Goal: Book appointment/travel/reservation

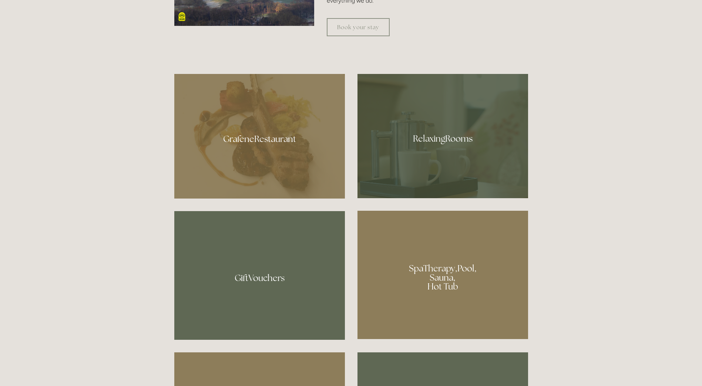
scroll to position [481, 0]
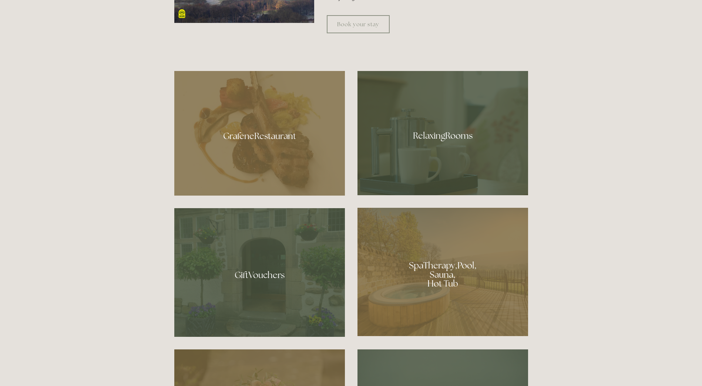
click at [426, 270] on div at bounding box center [442, 272] width 170 height 128
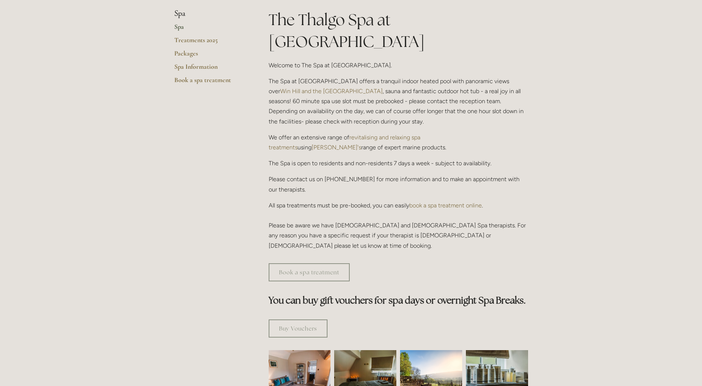
scroll to position [74, 0]
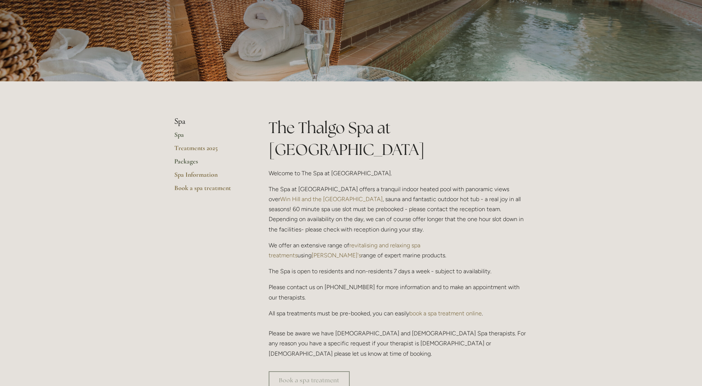
click at [196, 162] on link "Packages" at bounding box center [209, 163] width 71 height 13
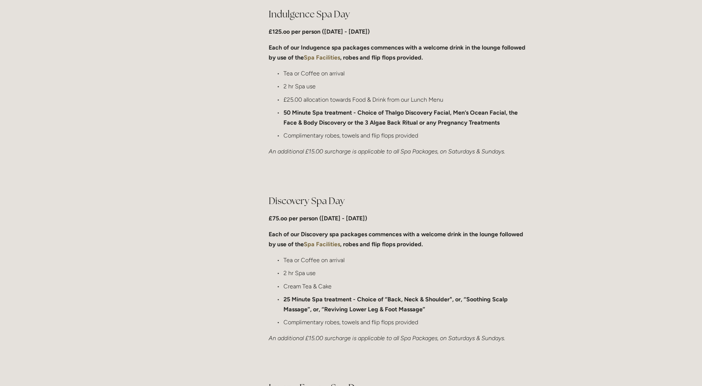
scroll to position [518, 0]
